Goal: Information Seeking & Learning: Learn about a topic

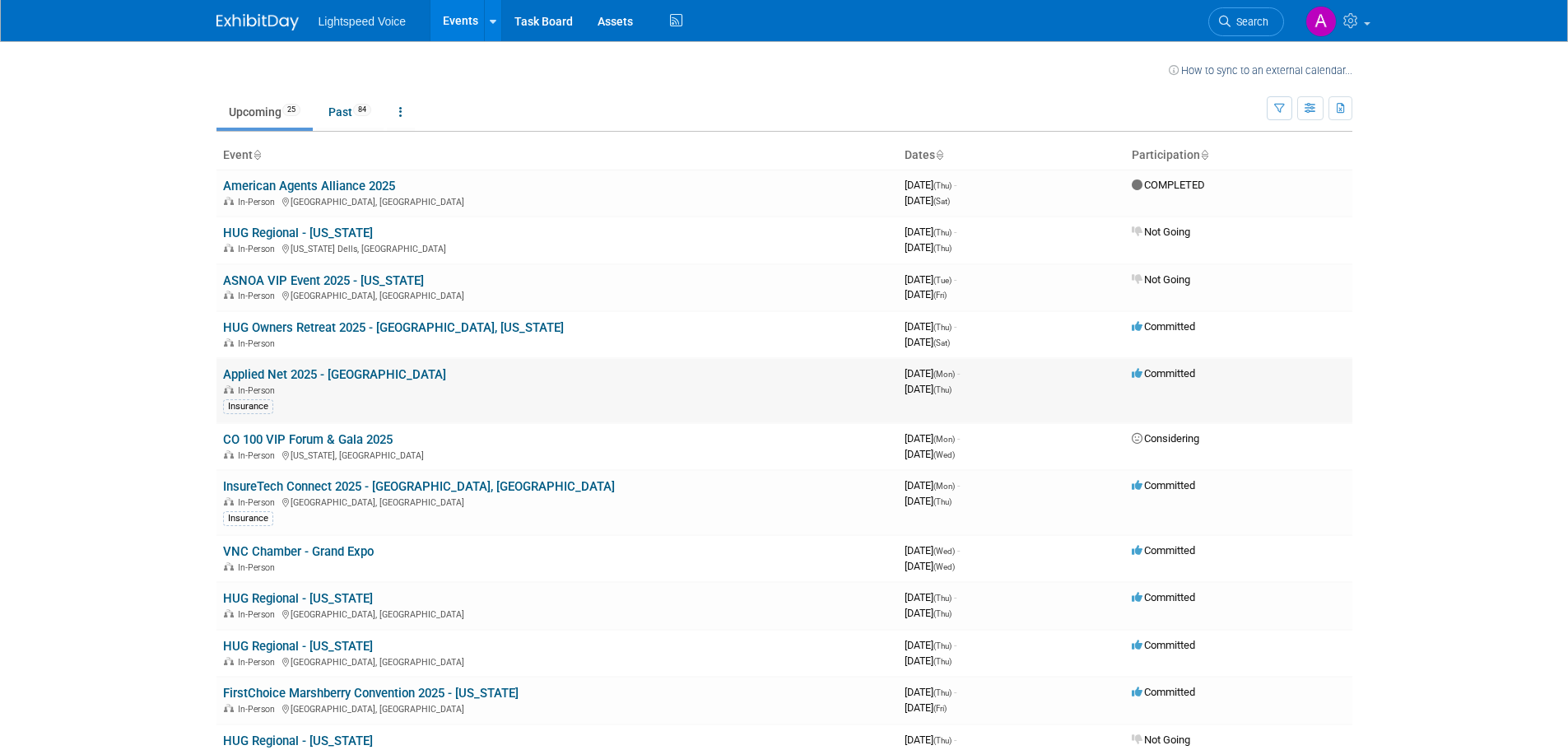
click at [335, 358] on td "Applied Net 2025 - [GEOGRAPHIC_DATA] In-Person Insurance" at bounding box center [557, 390] width 682 height 65
click at [333, 368] on link "Applied Net 2025 - [GEOGRAPHIC_DATA]" at bounding box center [334, 375] width 223 height 15
click at [407, 485] on link "InsureTech Connect 2025 - [GEOGRAPHIC_DATA], [GEOGRAPHIC_DATA]" at bounding box center [419, 487] width 392 height 15
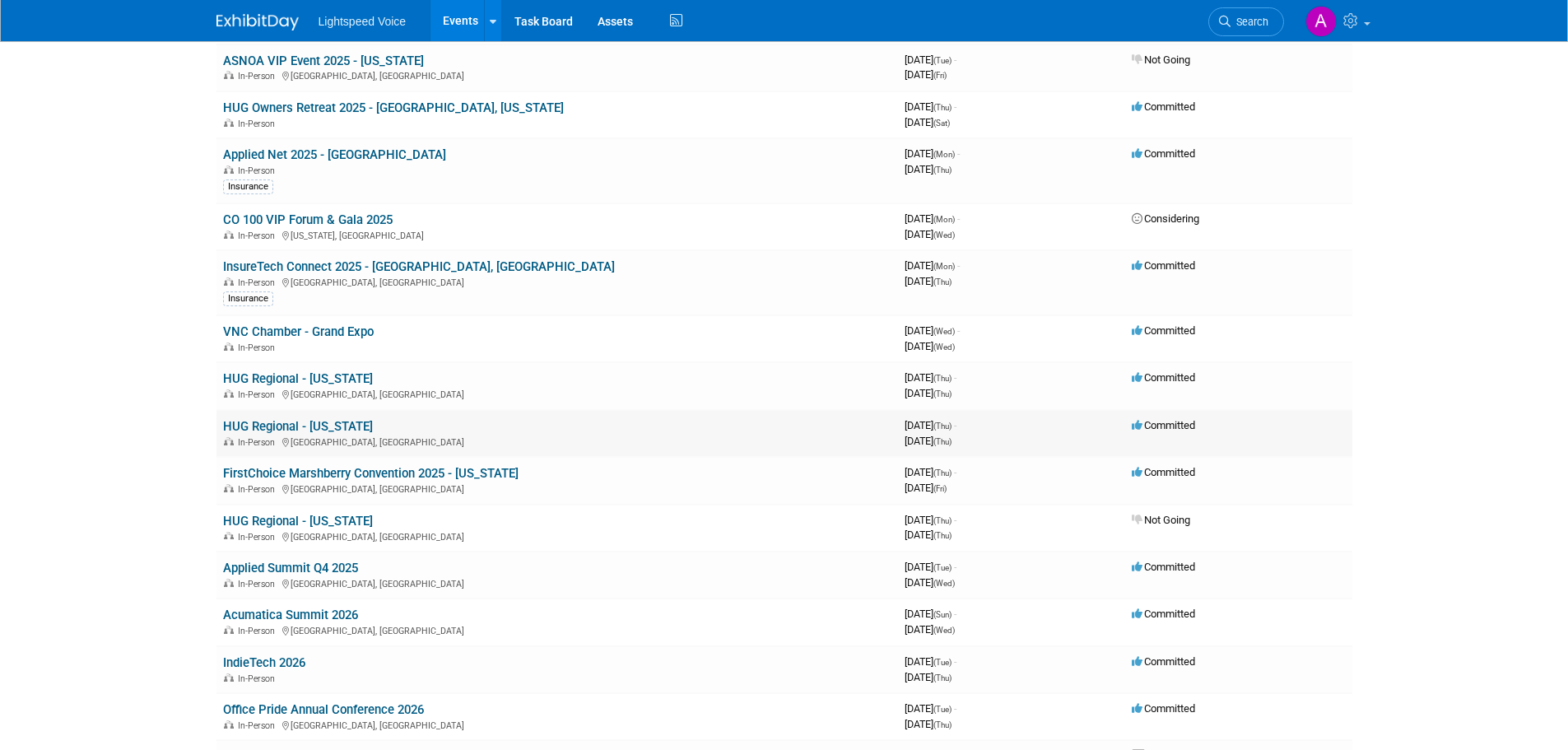
scroll to position [247, 0]
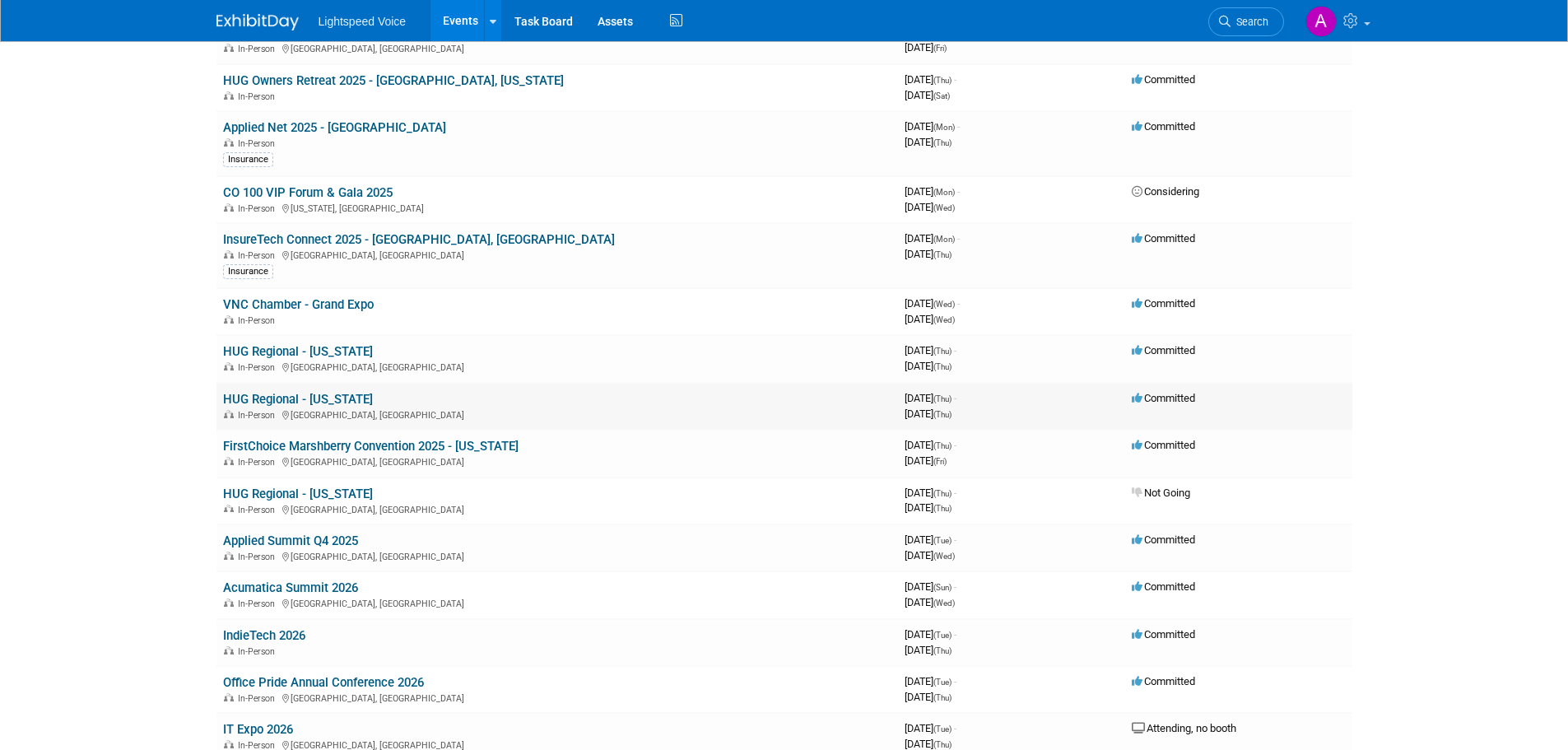
click at [318, 397] on link "HUG Regional - [US_STATE]" at bounding box center [298, 400] width 150 height 15
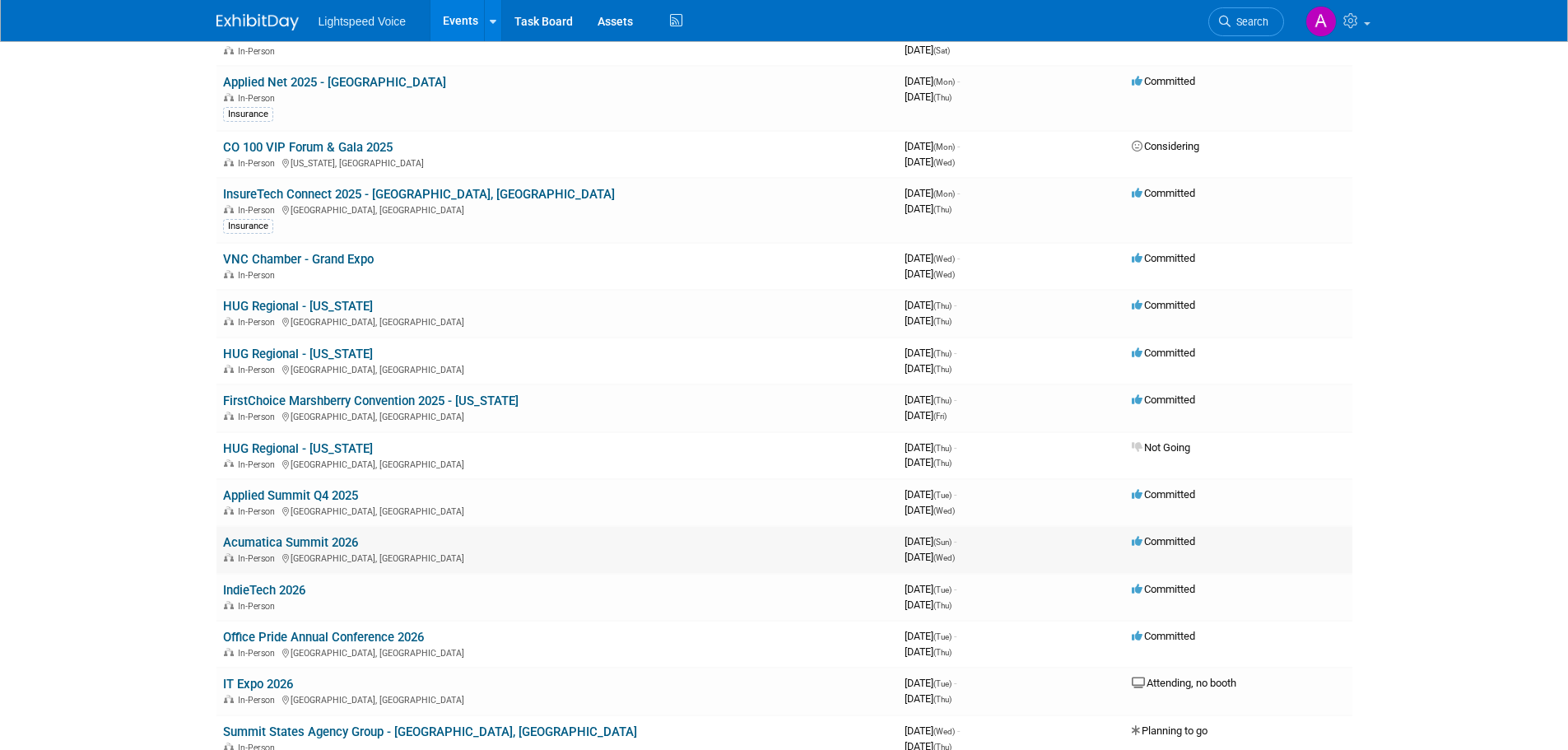
scroll to position [329, 0]
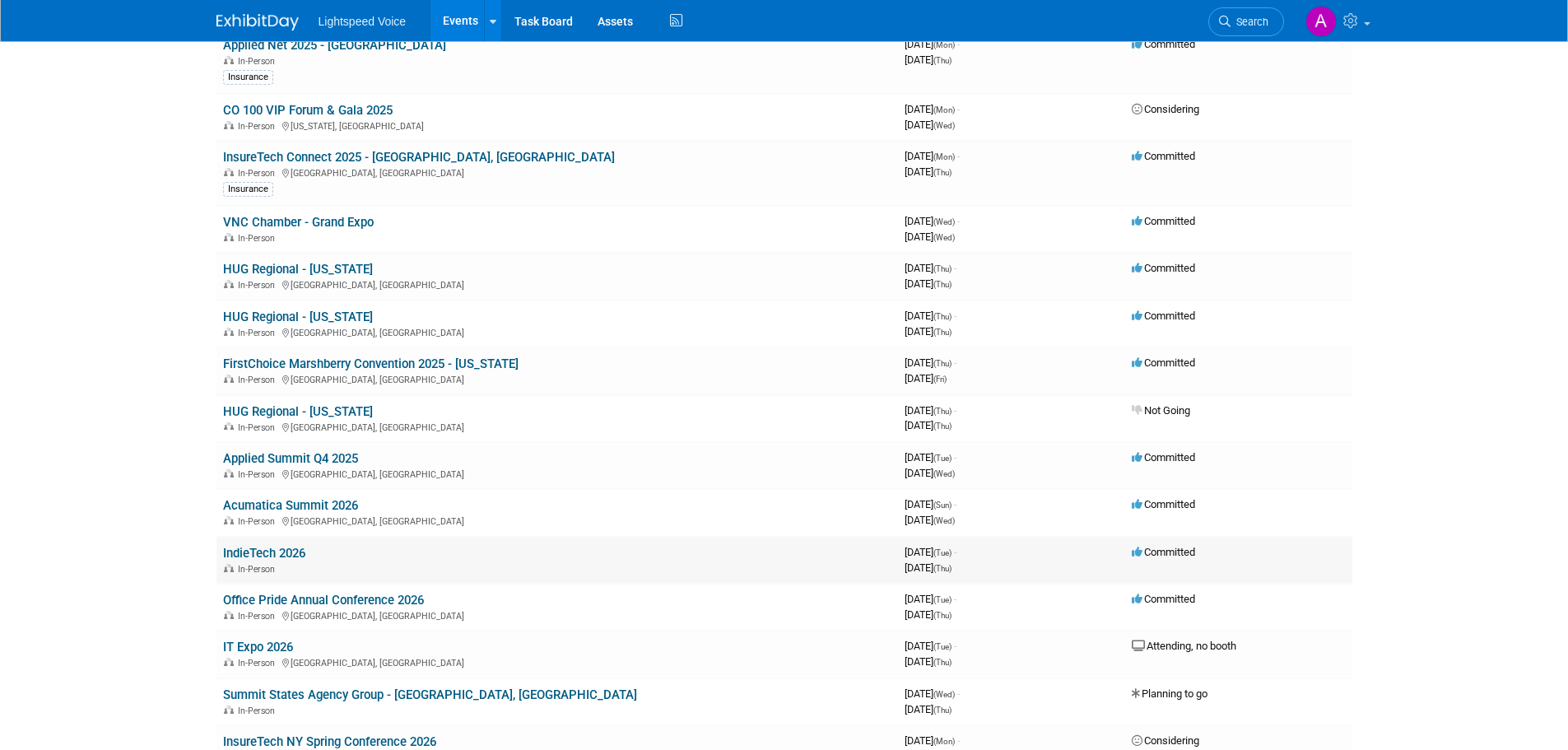
click at [257, 550] on link "IndieTech 2026" at bounding box center [264, 554] width 82 height 15
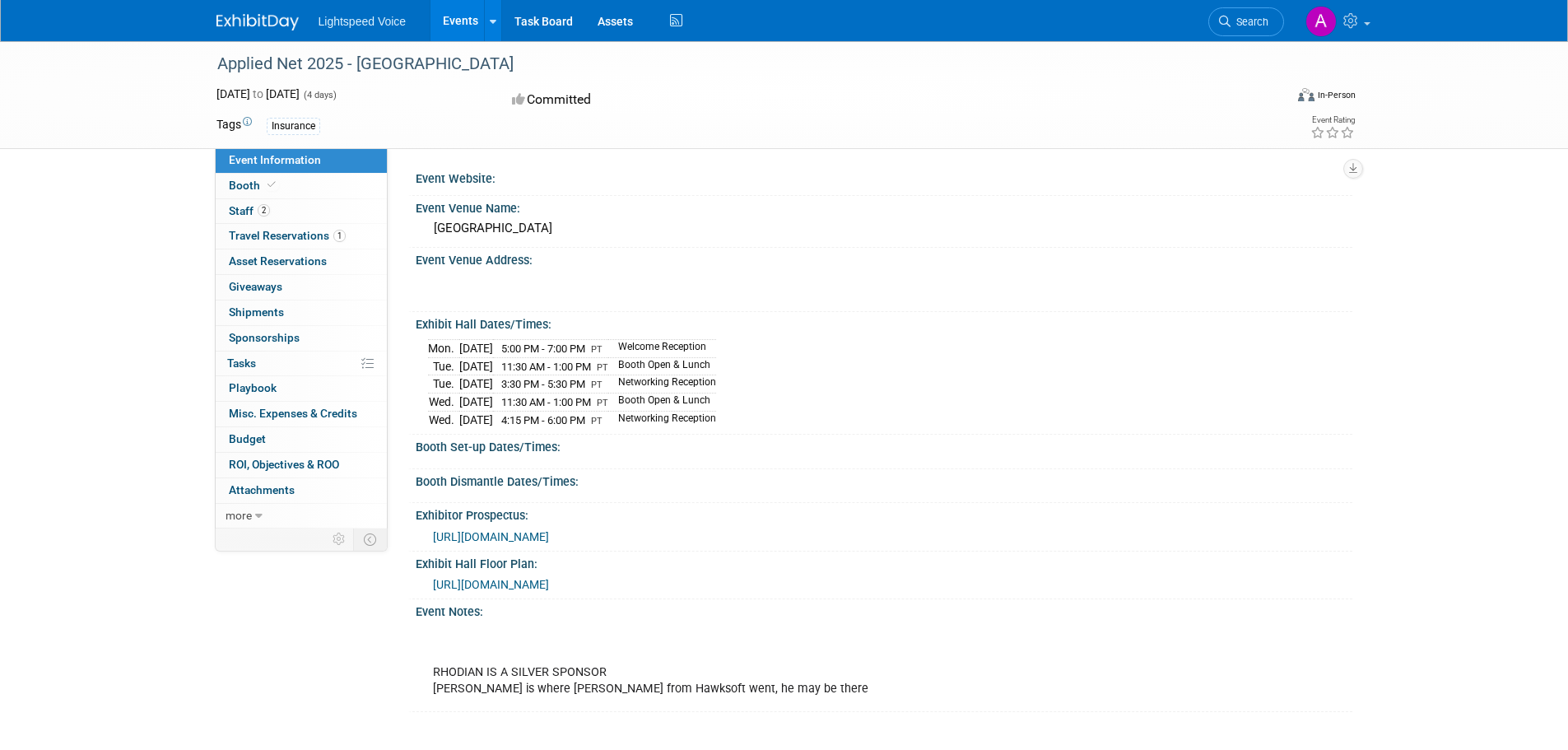
click at [109, 348] on div "Applied Net 2025 - Las Vegas Oct 6, 2025 to Oct 9, 2025 (4 days) Oct 6, 2025 to…" at bounding box center [784, 393] width 1568 height 704
click at [283, 207] on link "2 Staff 2" at bounding box center [301, 212] width 171 height 25
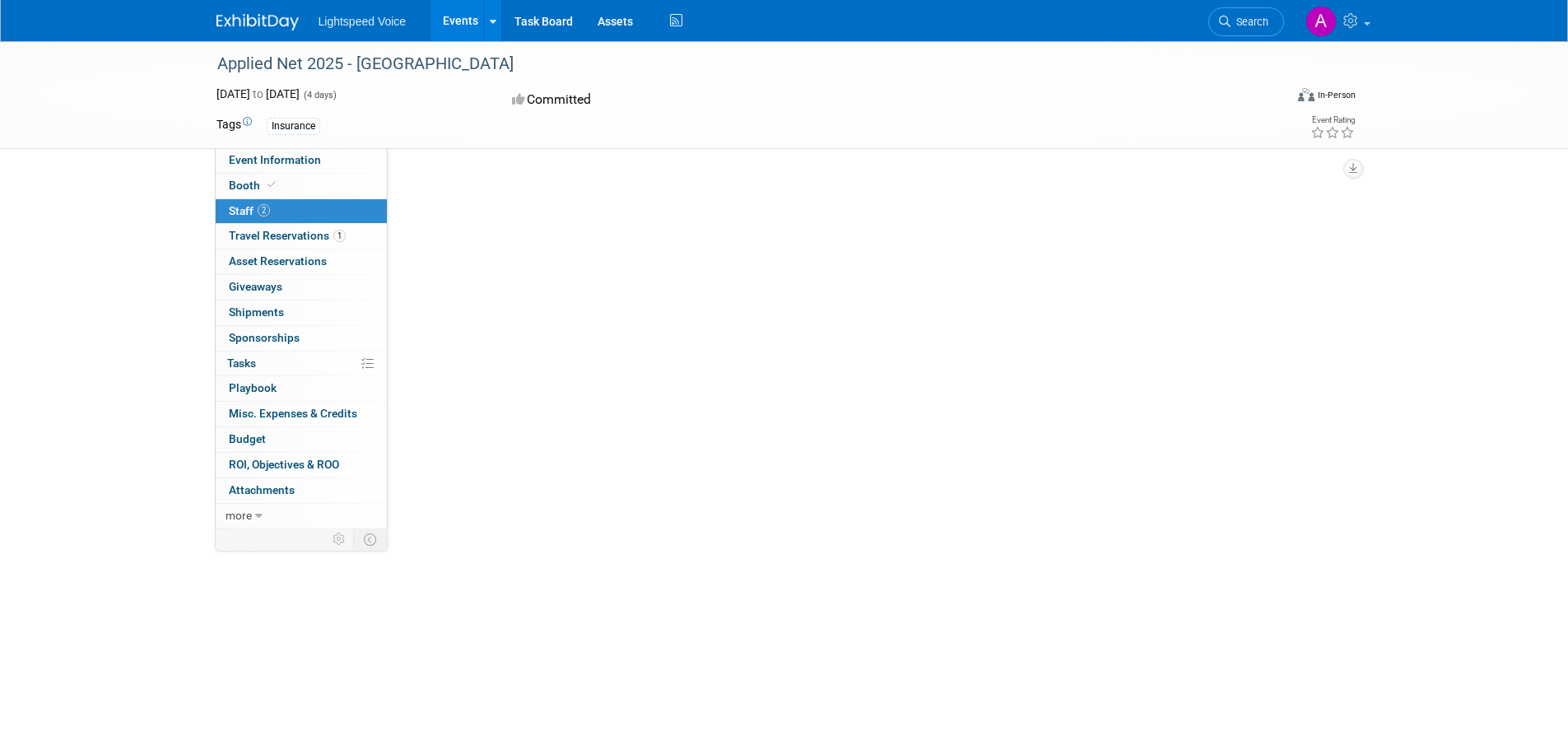
drag, startPoint x: 48, startPoint y: 316, endPoint x: 48, endPoint y: 251, distance: 65.0
click at [48, 258] on div "Applied Net 2025 - Las Vegas Oct 6, 2025 to Oct 9, 2025 (4 days) Oct 6, 2025 to…" at bounding box center [784, 393] width 1568 height 704
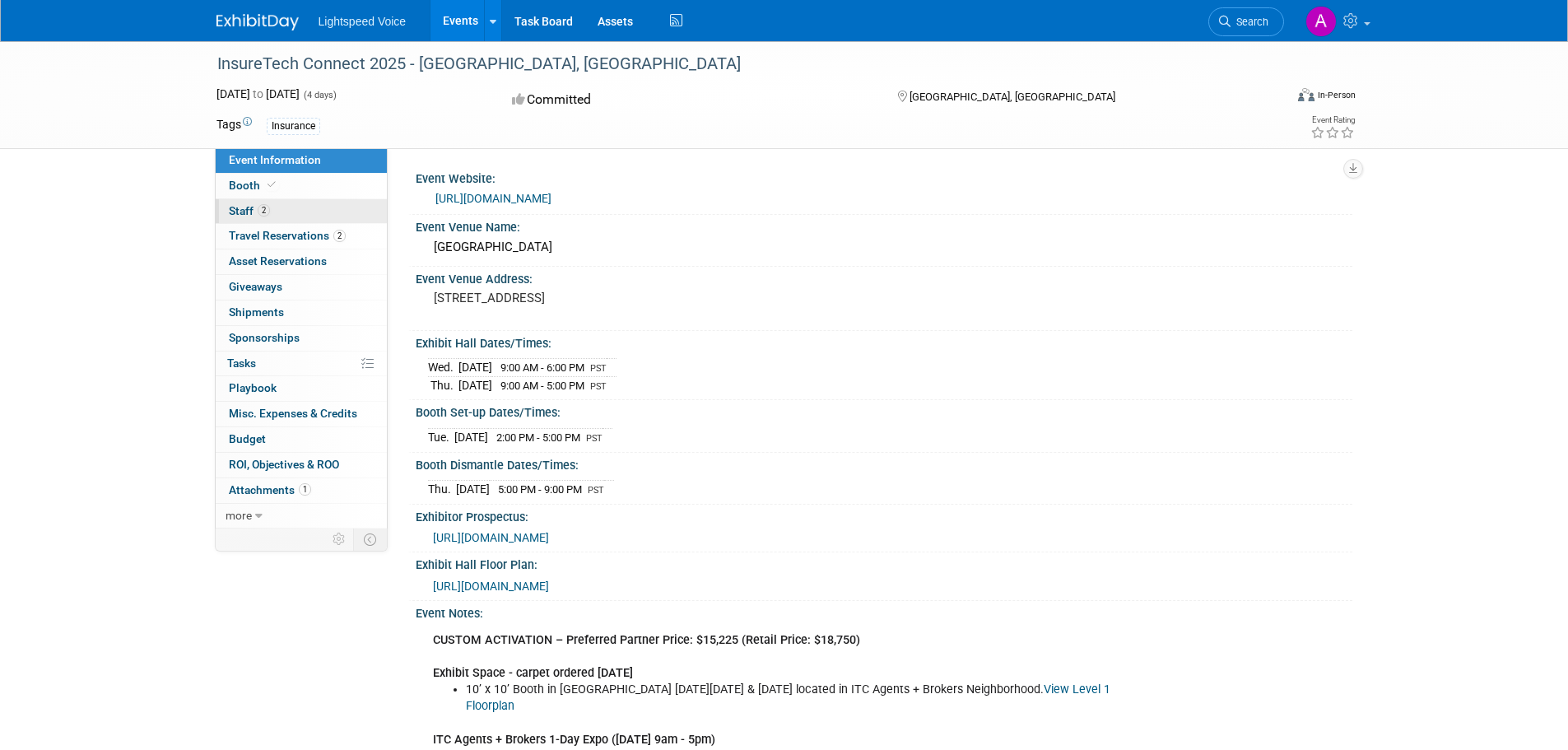
click at [294, 211] on link "2 Staff 2" at bounding box center [301, 212] width 171 height 25
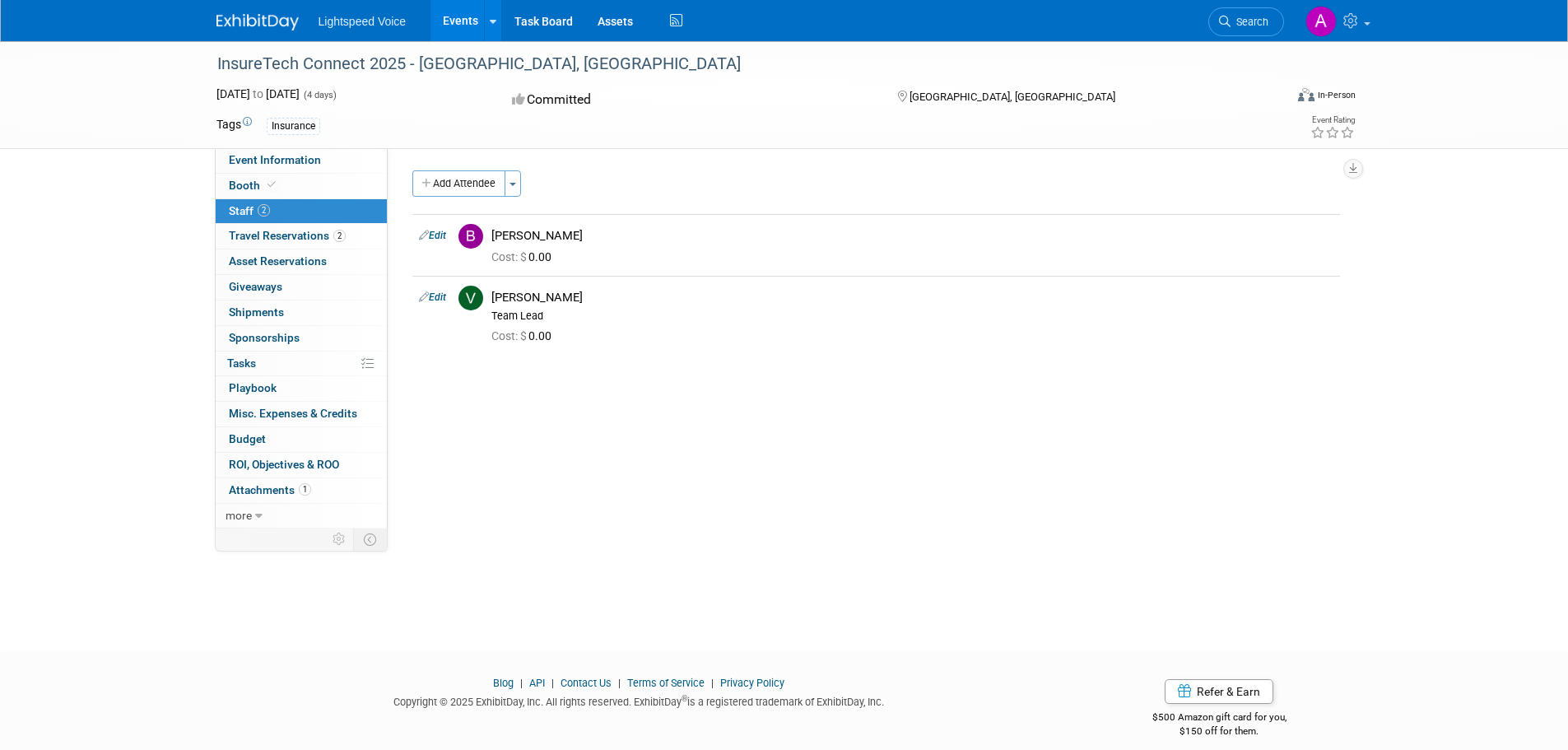
drag, startPoint x: 135, startPoint y: 289, endPoint x: 129, endPoint y: 278, distance: 12.5
click at [135, 287] on div "InsureTech Connect 2025 - Las Vegas, NV Oct 13, 2025 to Oct 16, 2025 (4 days) O…" at bounding box center [784, 331] width 1568 height 580
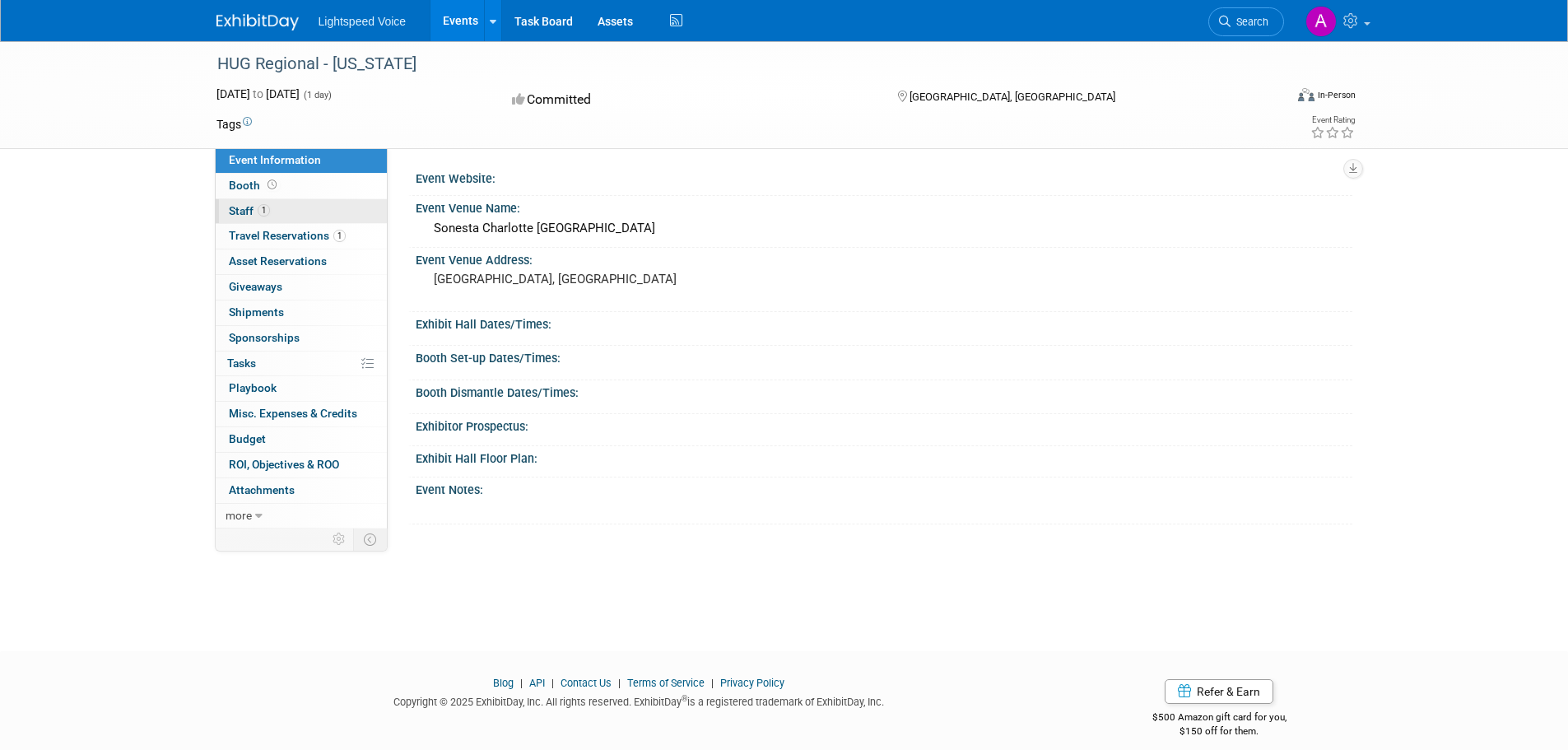
click at [259, 199] on link "1 Staff 1" at bounding box center [301, 212] width 171 height 25
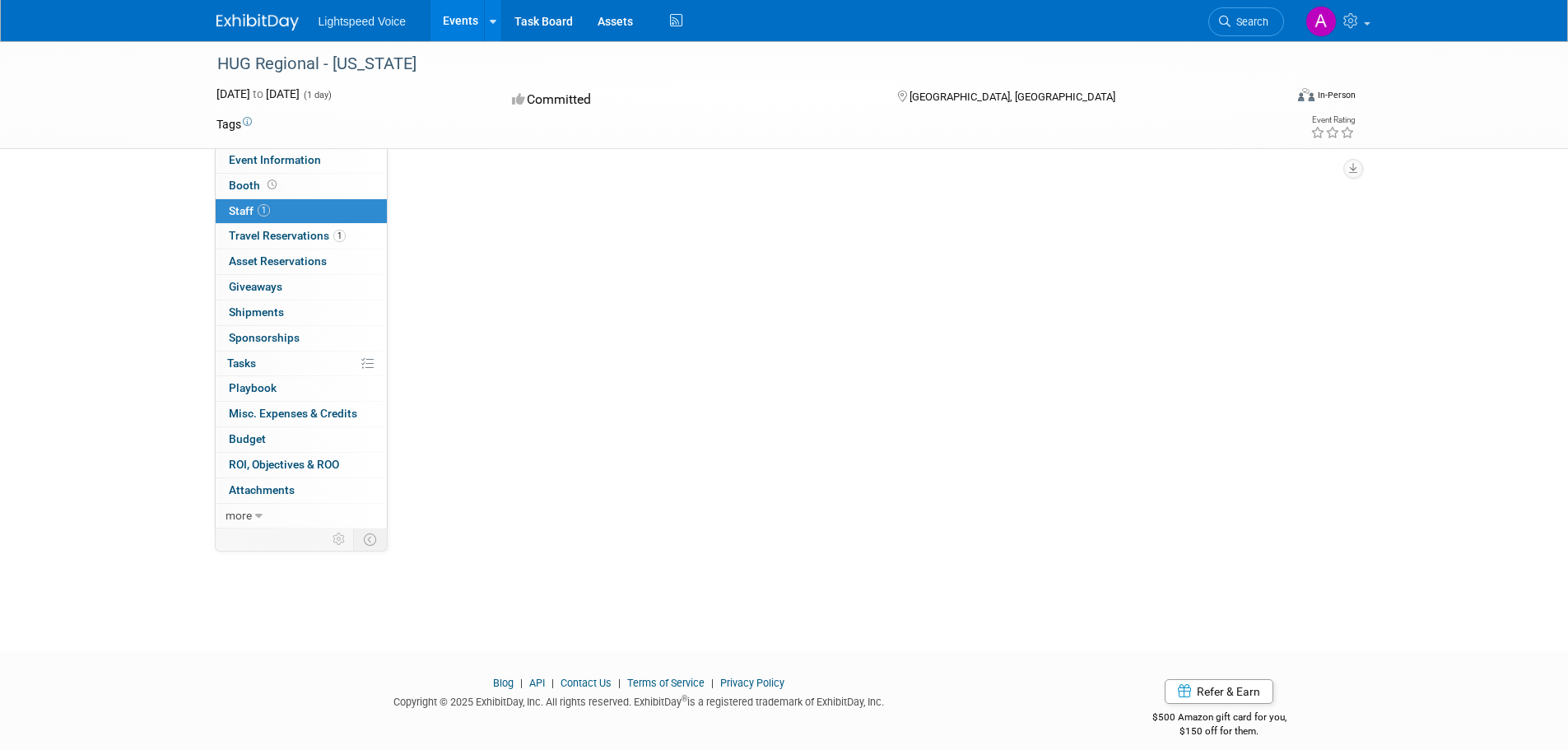
click at [139, 260] on div "HUG Regional - [US_STATE] [DATE] to [DATE] (1 day) [DATE] to [DATE] Committed […" at bounding box center [784, 331] width 1568 height 580
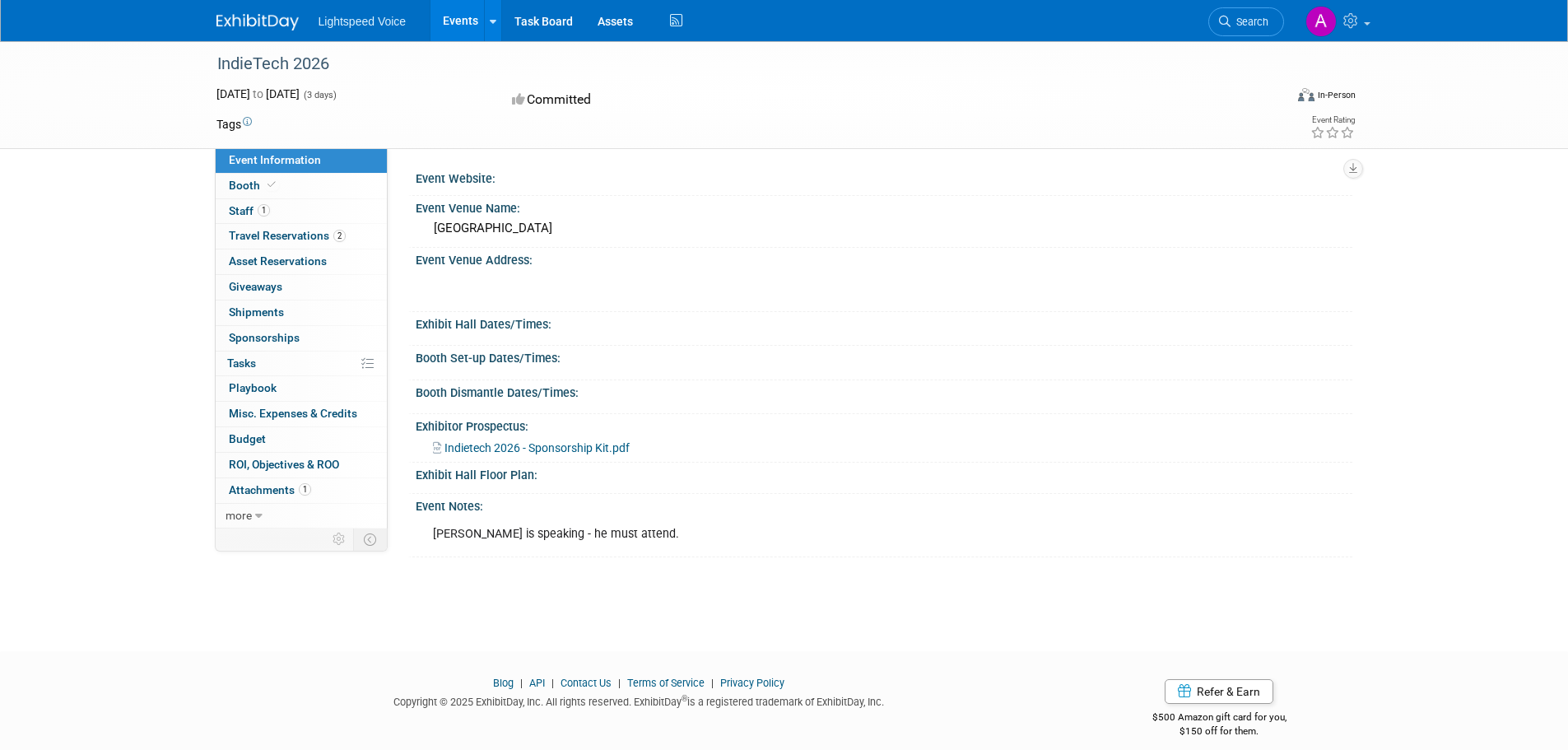
drag, startPoint x: 192, startPoint y: 247, endPoint x: 189, endPoint y: 229, distance: 18.2
click at [189, 240] on div "IndieTech 2026 [DATE] to [DATE] (3 days) [DATE] to [DATE] Committed Virtual In-…" at bounding box center [784, 331] width 1568 height 580
click at [277, 217] on link "1 Staff 1" at bounding box center [301, 212] width 171 height 25
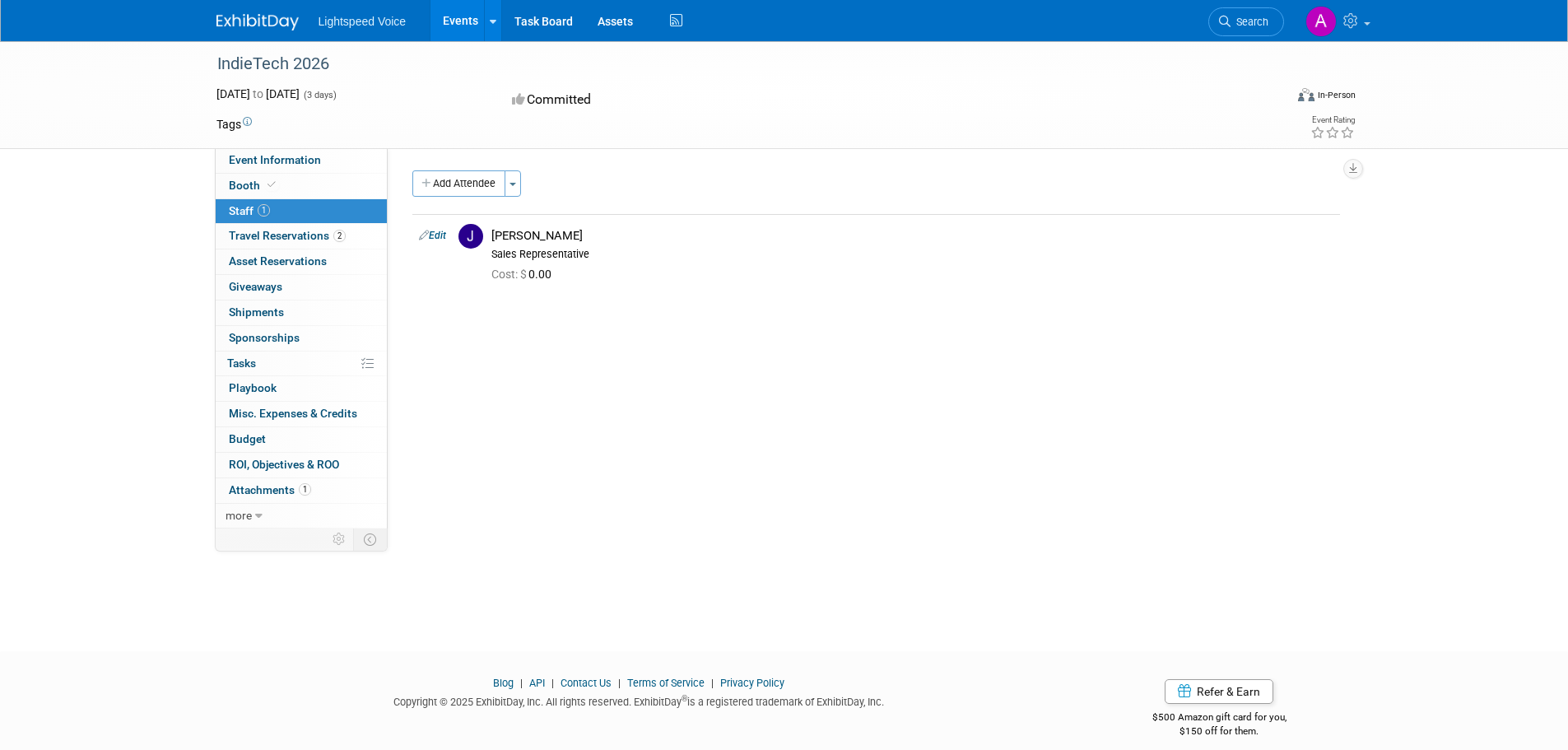
click at [160, 272] on div "IndieTech 2026 [DATE] to [DATE] (3 days) [DATE] to [DATE] Committed Virtual In-…" at bounding box center [784, 331] width 1568 height 580
click at [297, 242] on span "Travel Reservations 2" at bounding box center [288, 236] width 117 height 13
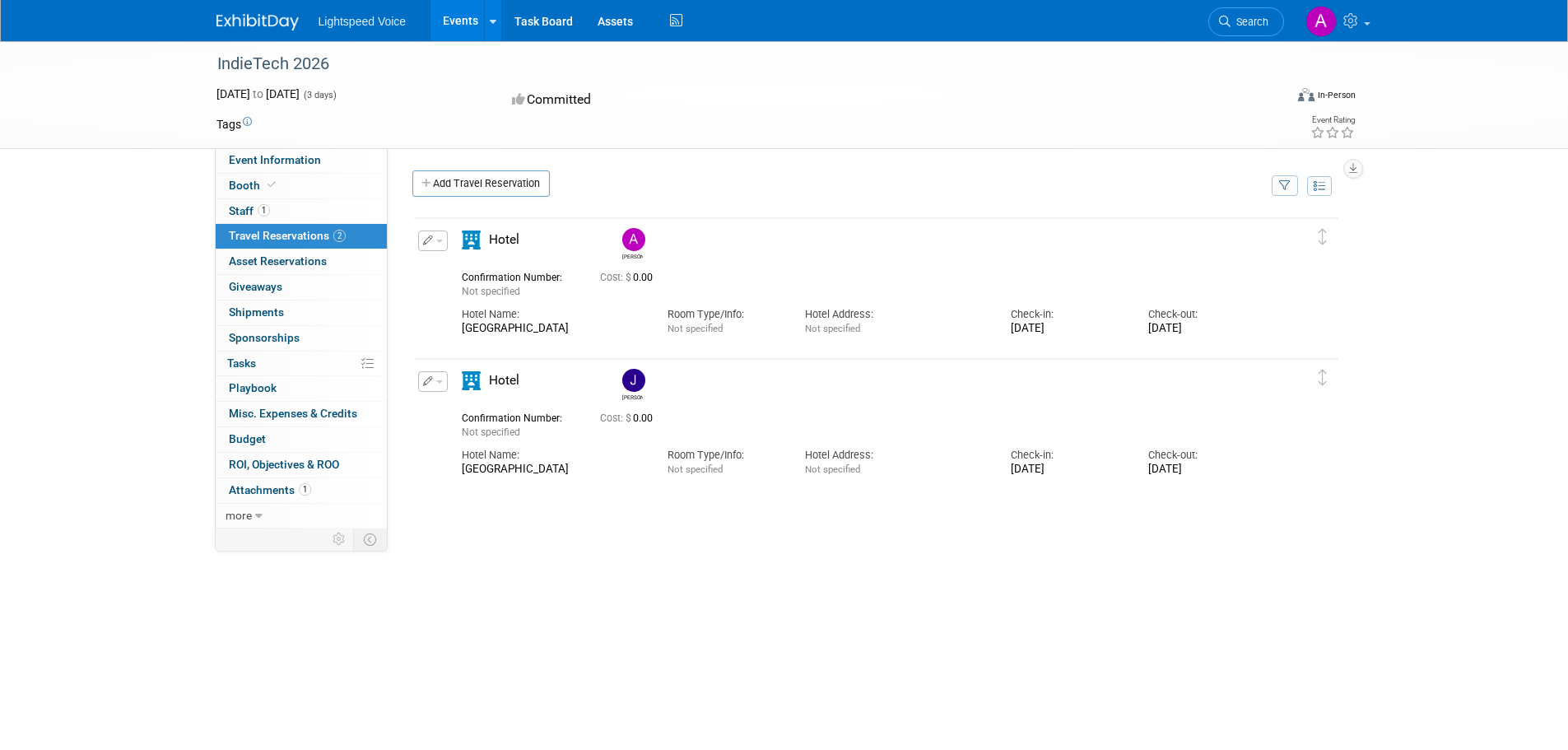
click at [138, 314] on div "IndieTech 2026 [DATE] to [DATE] (3 days) [DATE] to [DATE] Committed Virtual In-…" at bounding box center [784, 392] width 1568 height 703
click at [134, 367] on div "IndieTech 2026 [DATE] to [DATE] (3 days) [DATE] to [DATE] Committed Virtual In-…" at bounding box center [784, 392] width 1568 height 703
click at [1030, 95] on div "[DATE] to [DATE] (3 days) [DATE] to [DATE] Committed Virtual In-Person Hybrid" at bounding box center [787, 99] width 1165 height 28
